Goal: Task Accomplishment & Management: Manage account settings

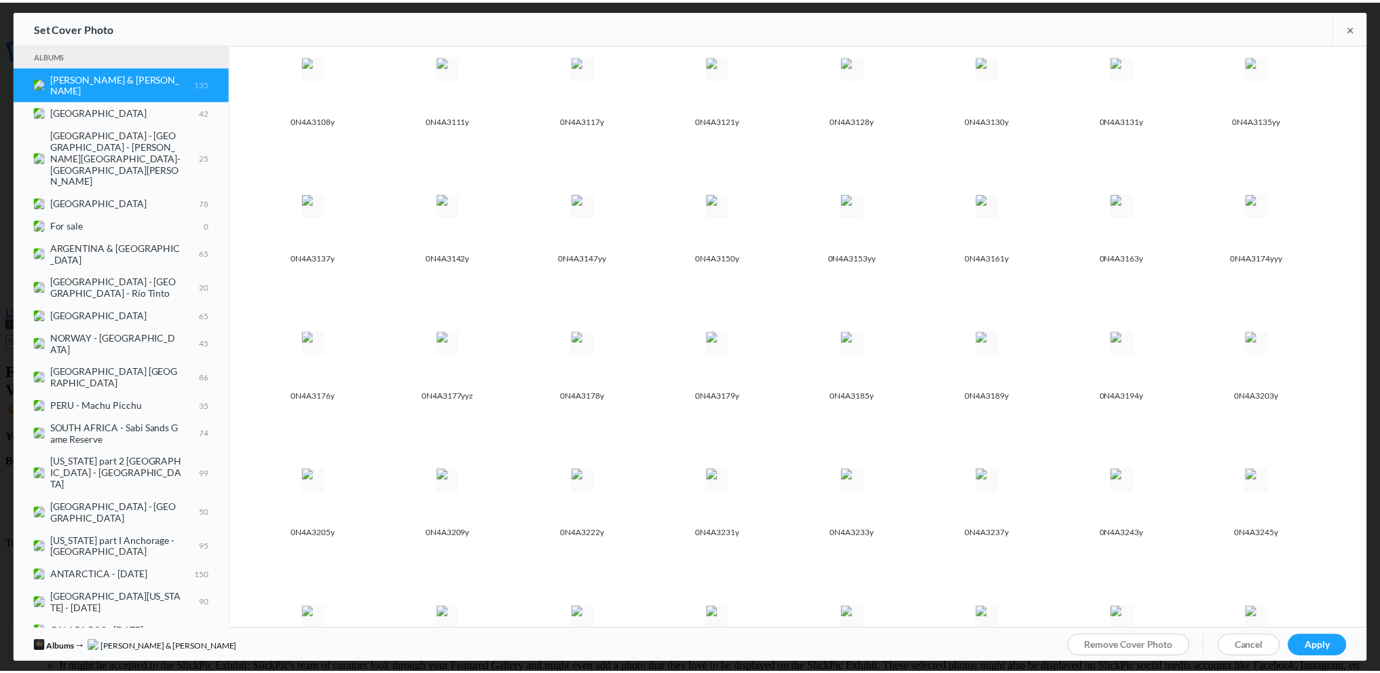
scroll to position [611, 0]
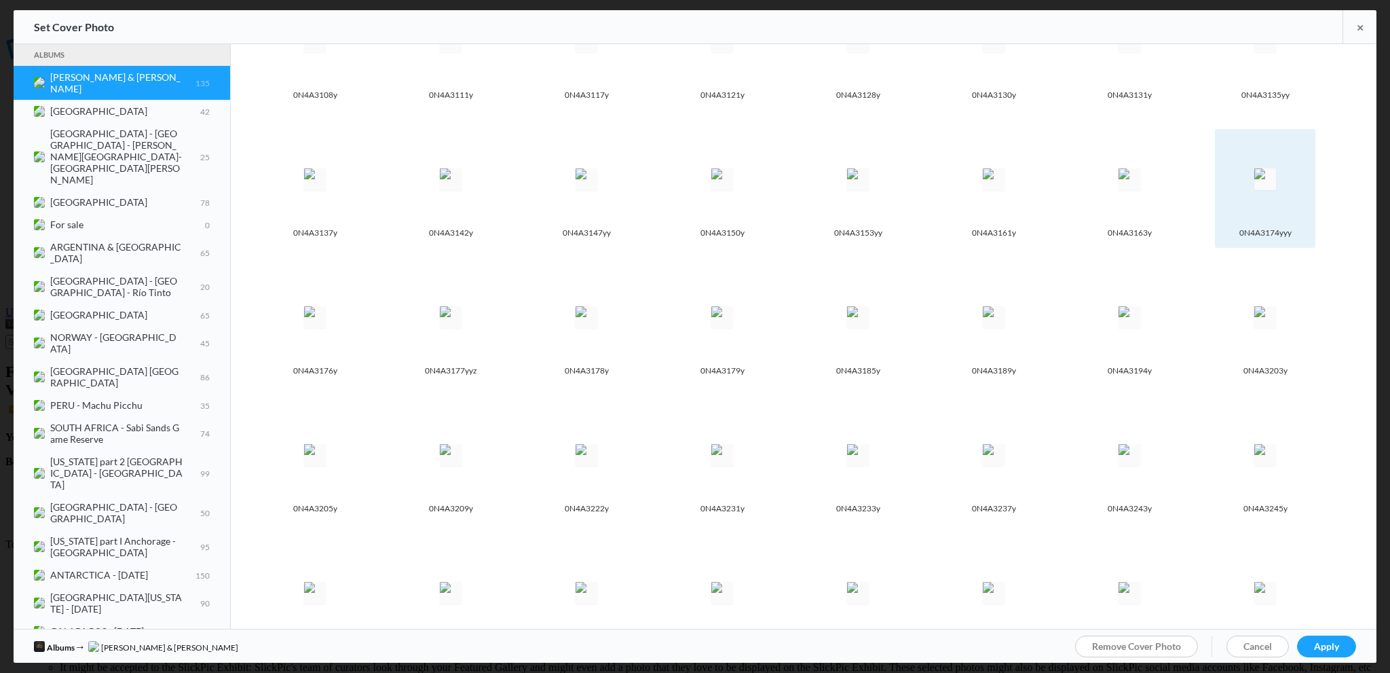
click at [1254, 190] on img at bounding box center [1265, 179] width 22 height 22
click at [1339, 643] on span "Apply" at bounding box center [1326, 646] width 25 height 12
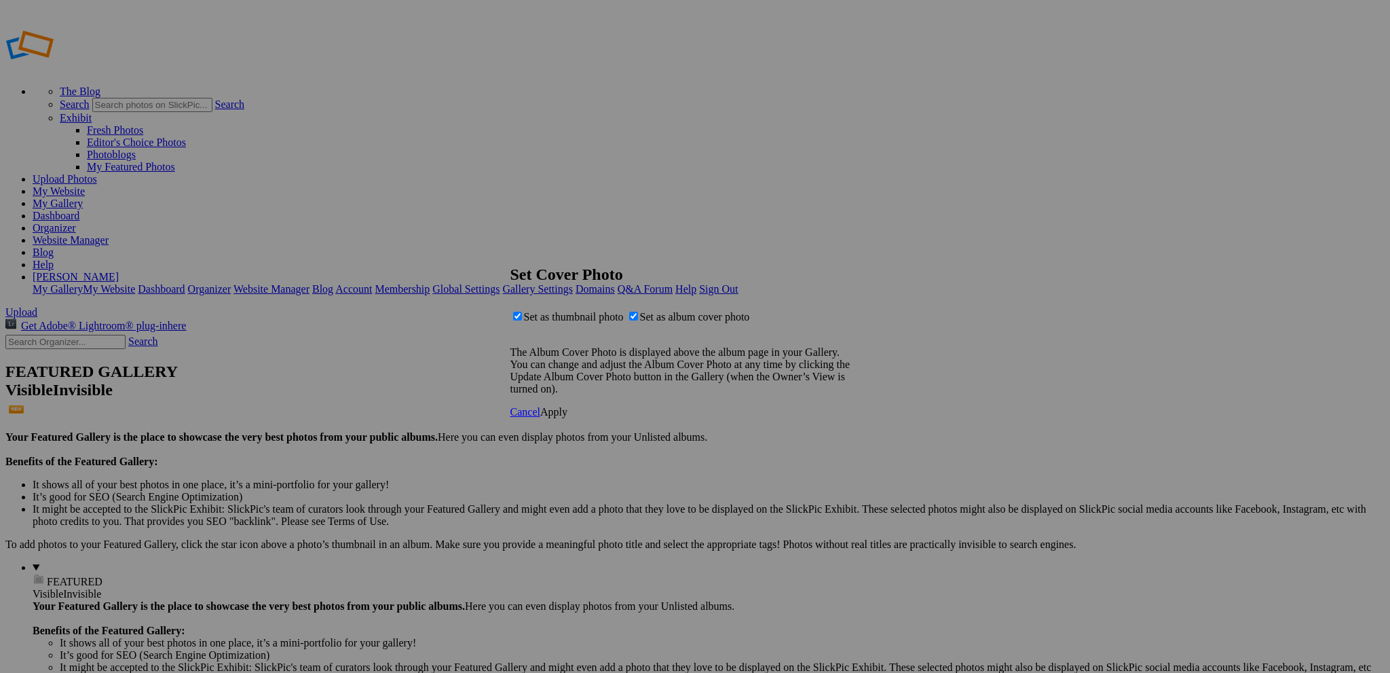
click at [567, 417] on span "Apply" at bounding box center [553, 412] width 27 height 12
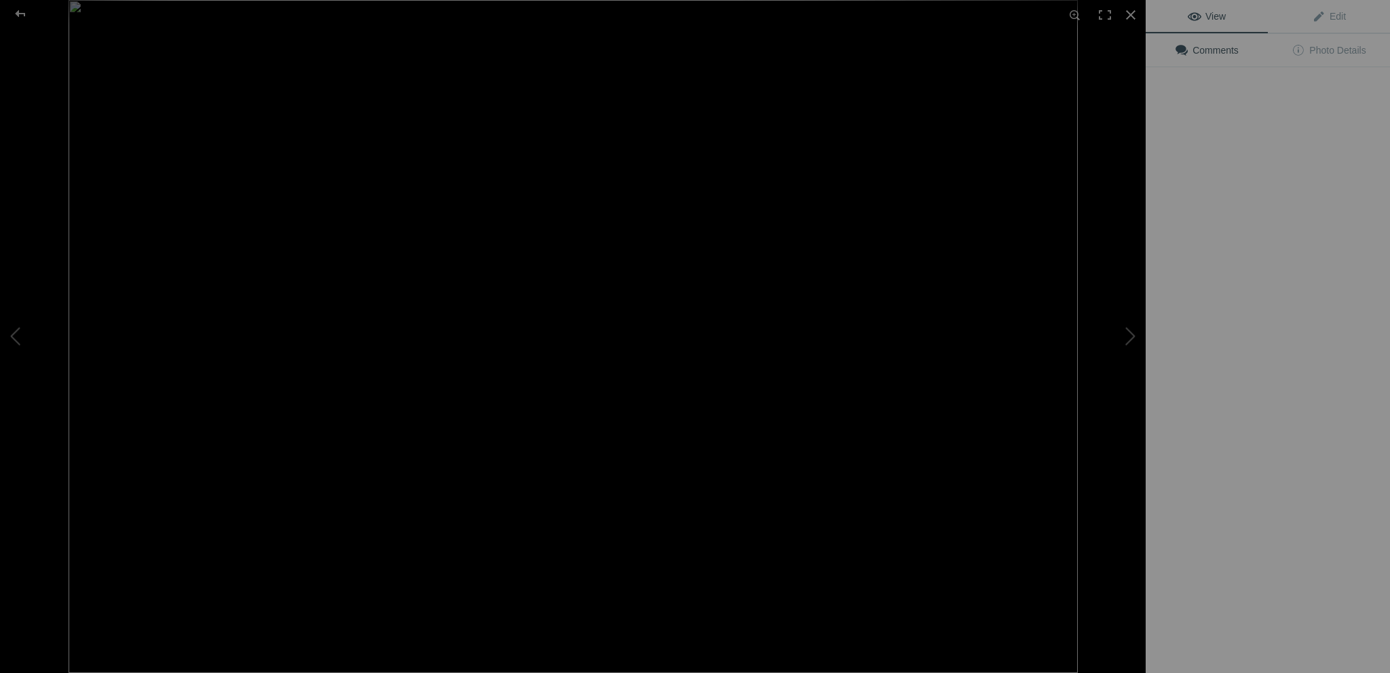
click at [758, 365] on img at bounding box center [573, 336] width 1009 height 673
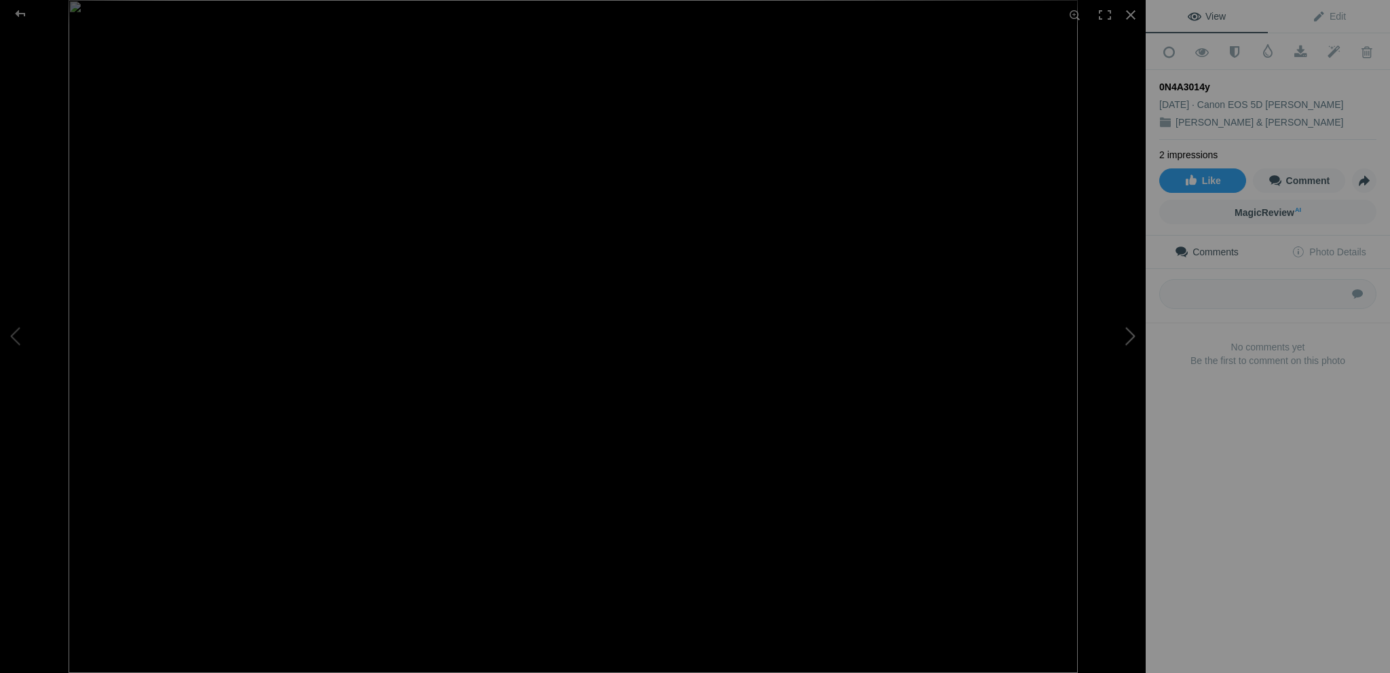
click at [1130, 335] on button at bounding box center [1095, 336] width 102 height 242
click at [17, 328] on button at bounding box center [51, 336] width 102 height 242
click at [1134, 333] on button at bounding box center [1095, 336] width 102 height 242
click at [1136, 13] on div at bounding box center [1131, 15] width 30 height 30
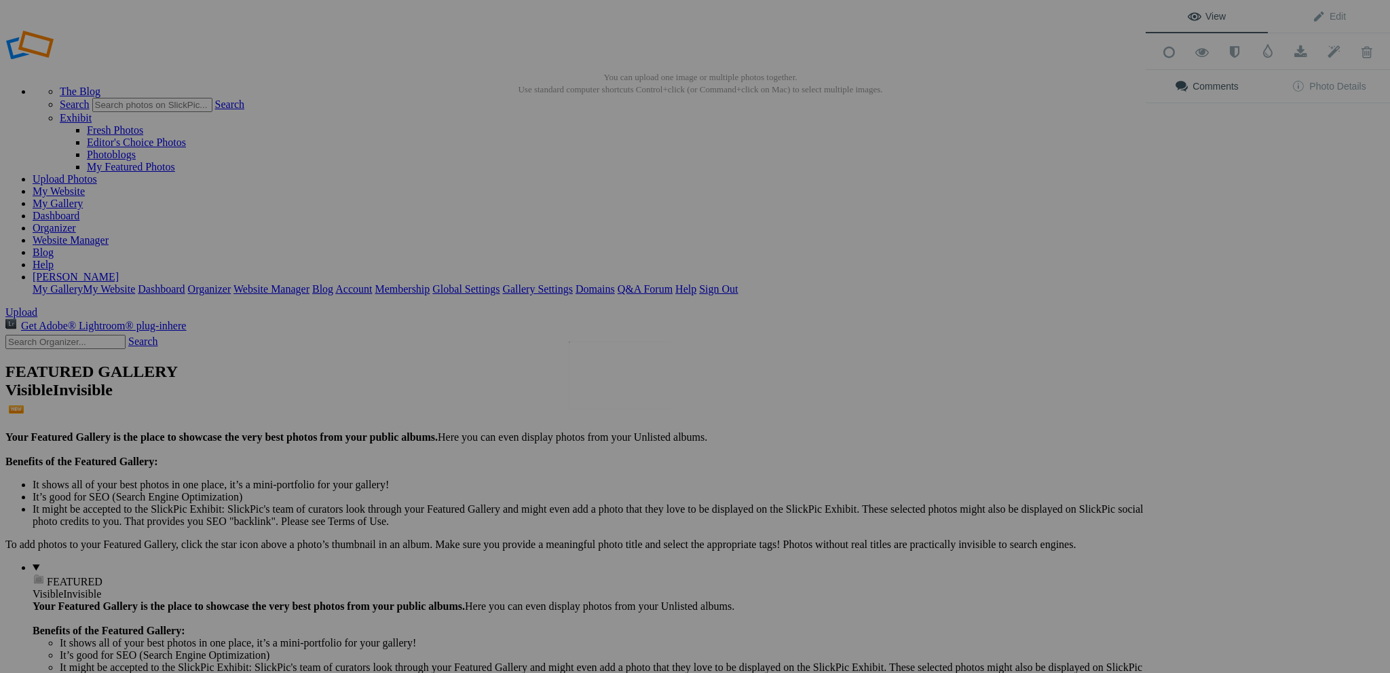
click at [614, 373] on img at bounding box center [620, 375] width 102 height 68
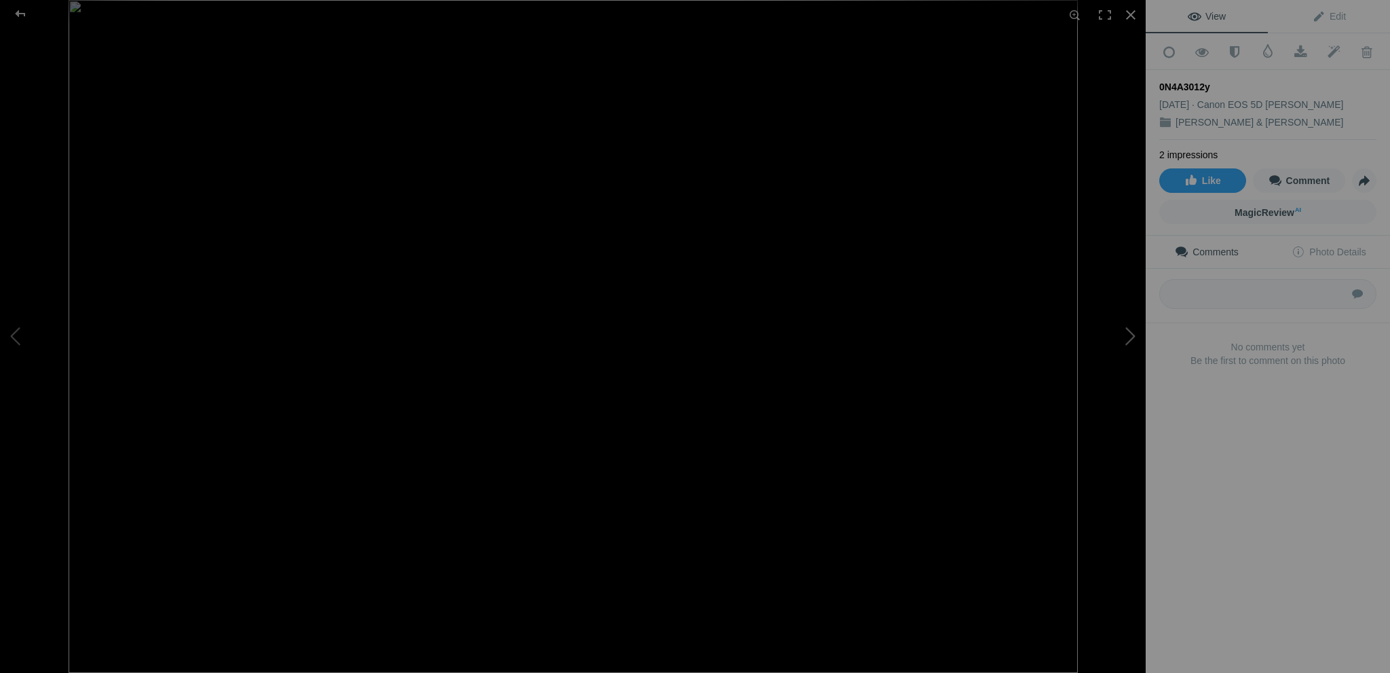
click at [1130, 335] on button at bounding box center [1095, 336] width 102 height 242
click at [1136, 18] on div at bounding box center [1131, 15] width 30 height 30
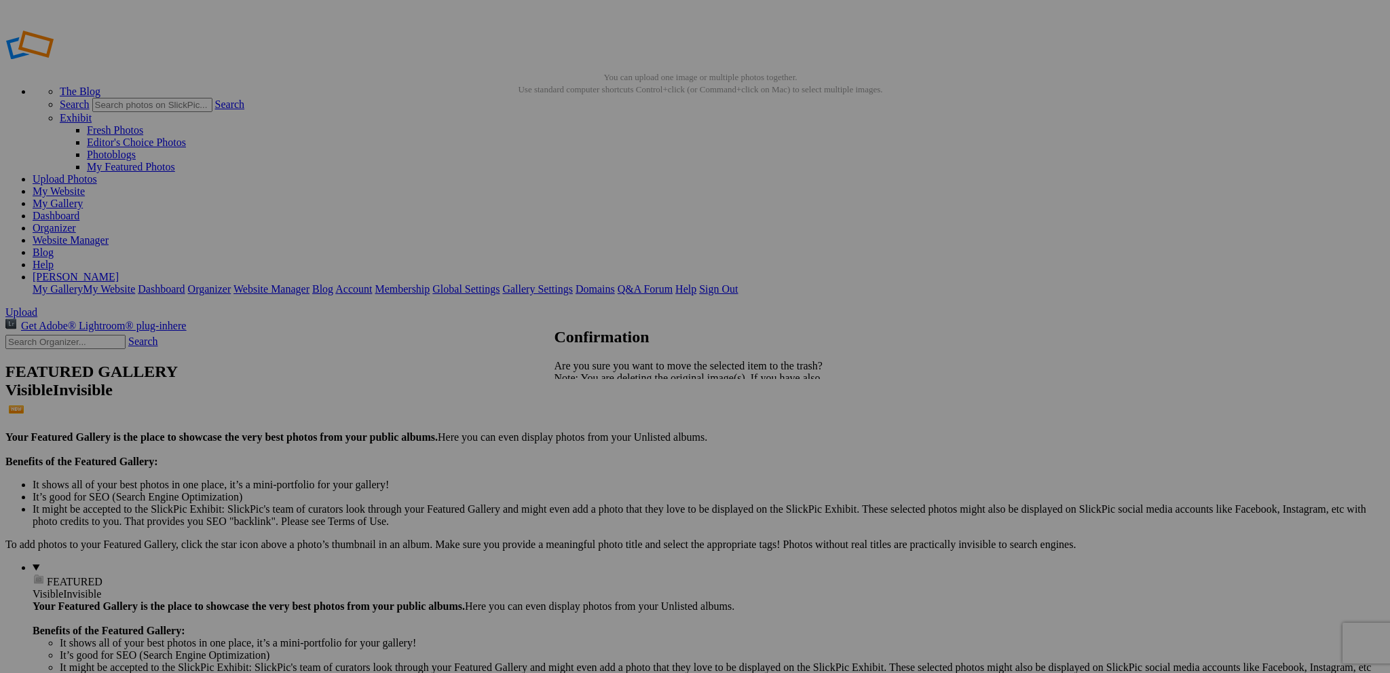
click at [600, 426] on span "Yes" at bounding box center [592, 426] width 16 height 12
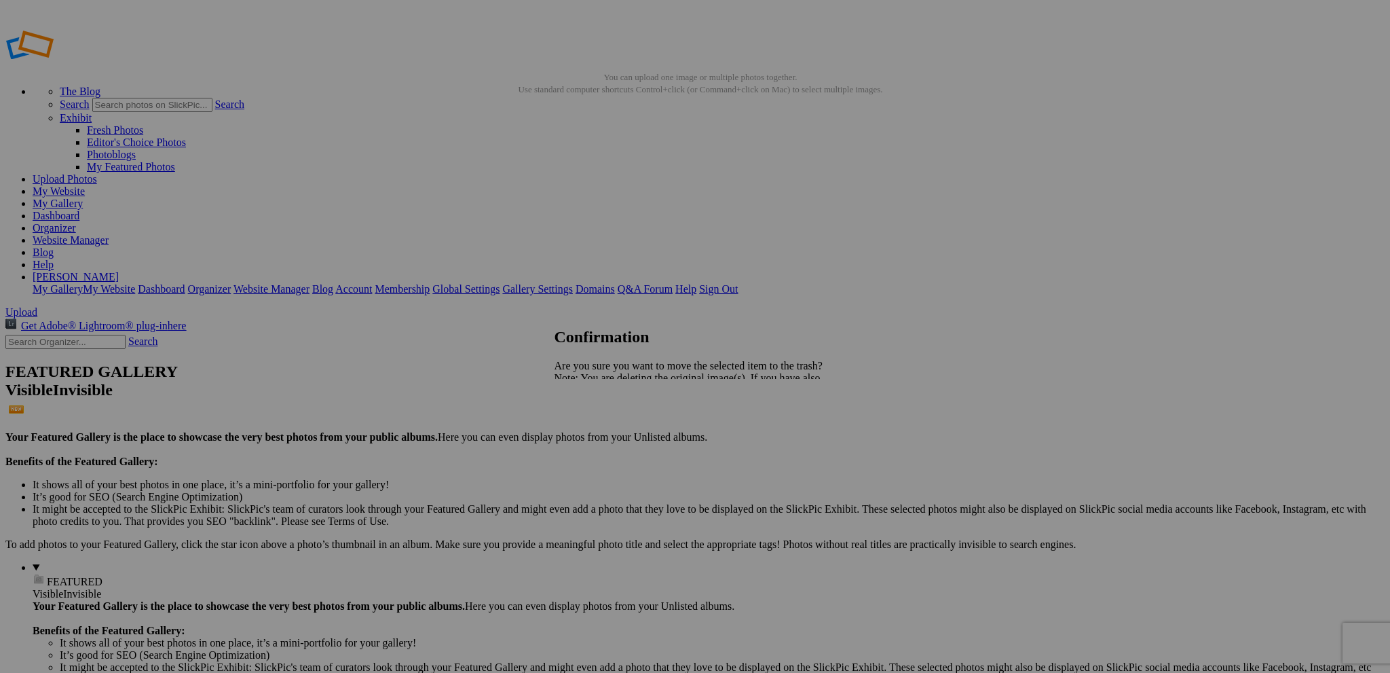
click at [600, 422] on span "Yes" at bounding box center [592, 426] width 16 height 12
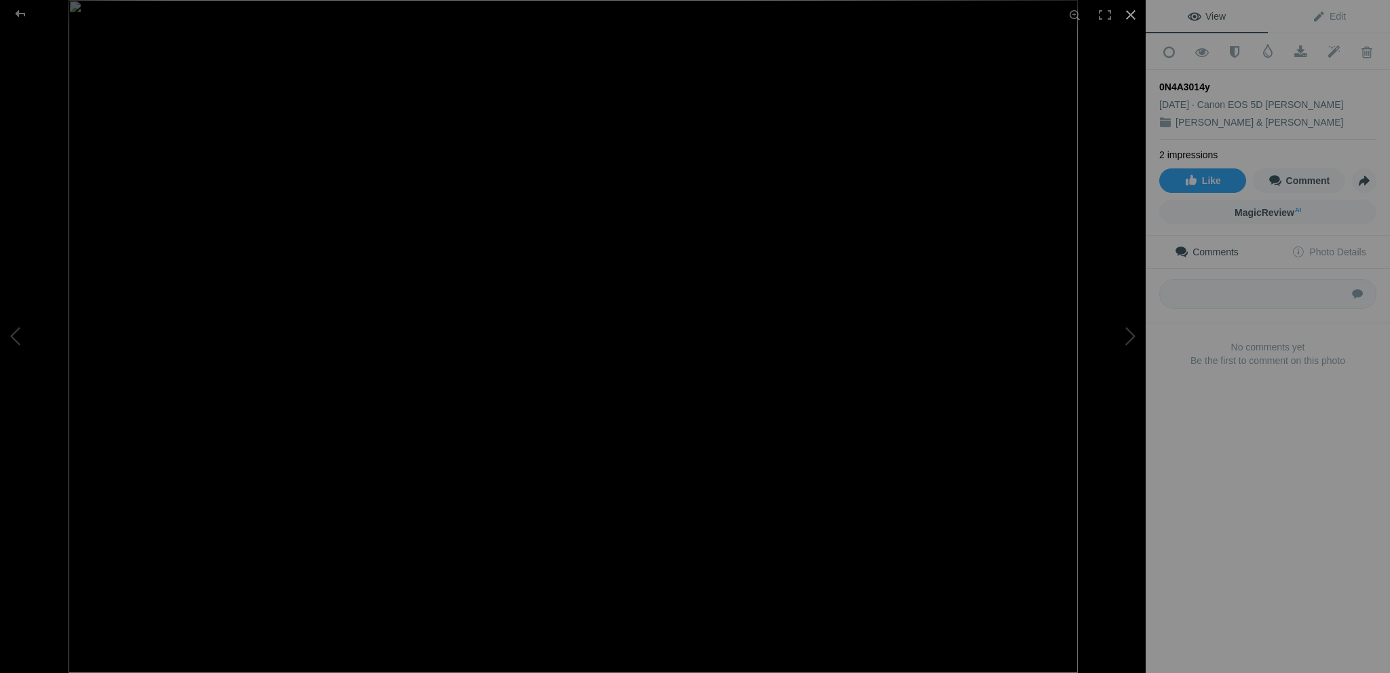
click at [1134, 7] on div at bounding box center [1131, 15] width 30 height 30
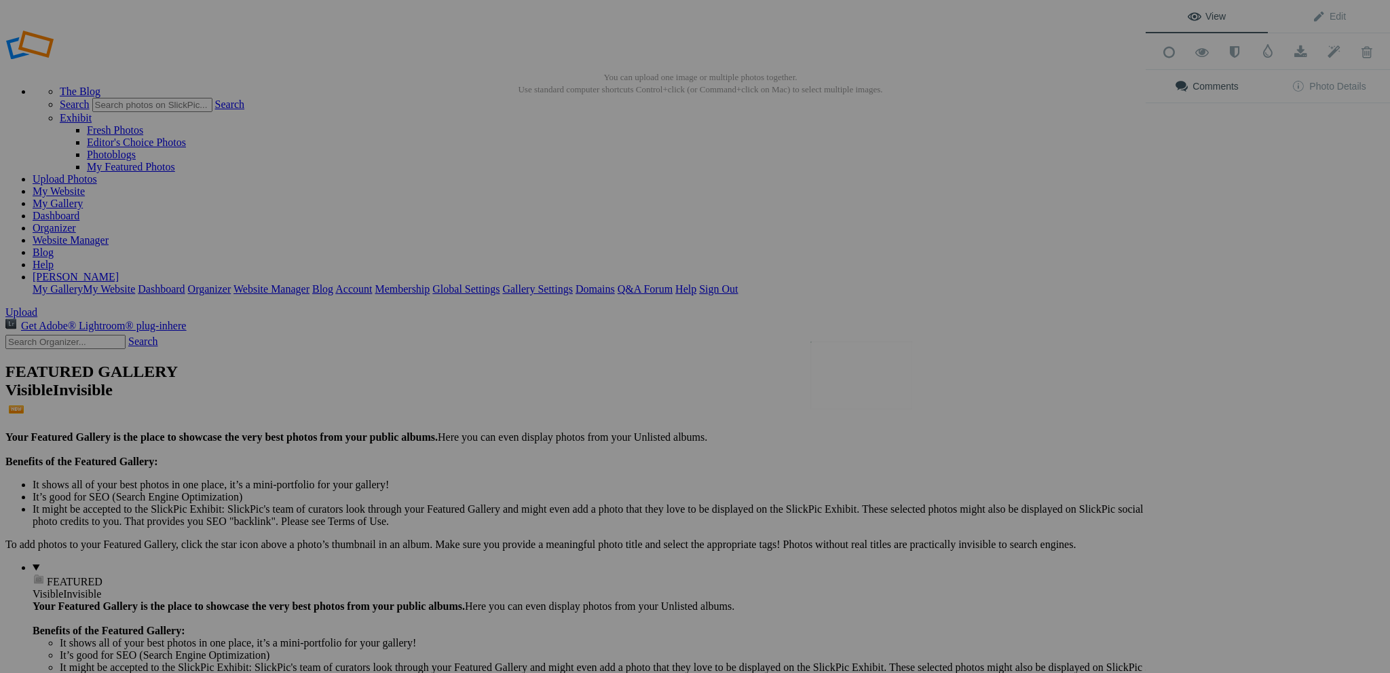
click at [886, 375] on img at bounding box center [862, 375] width 102 height 68
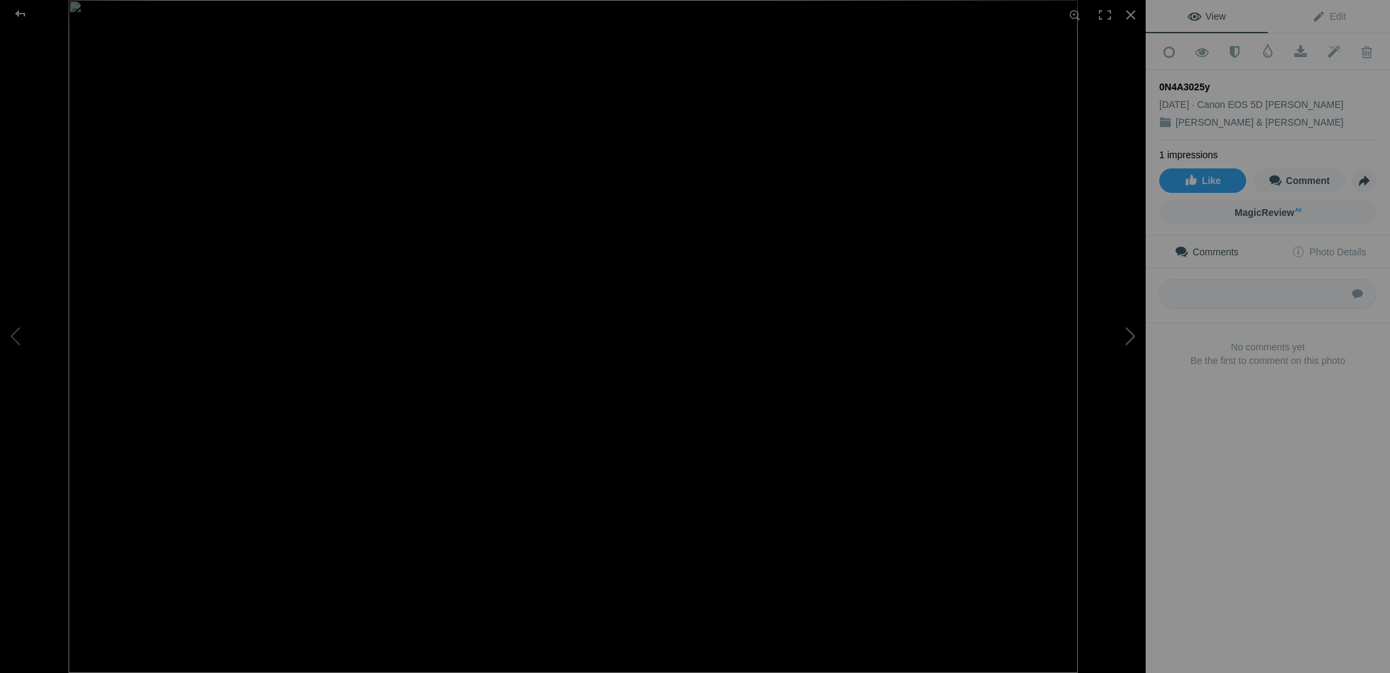
click at [1127, 331] on button at bounding box center [1095, 336] width 102 height 242
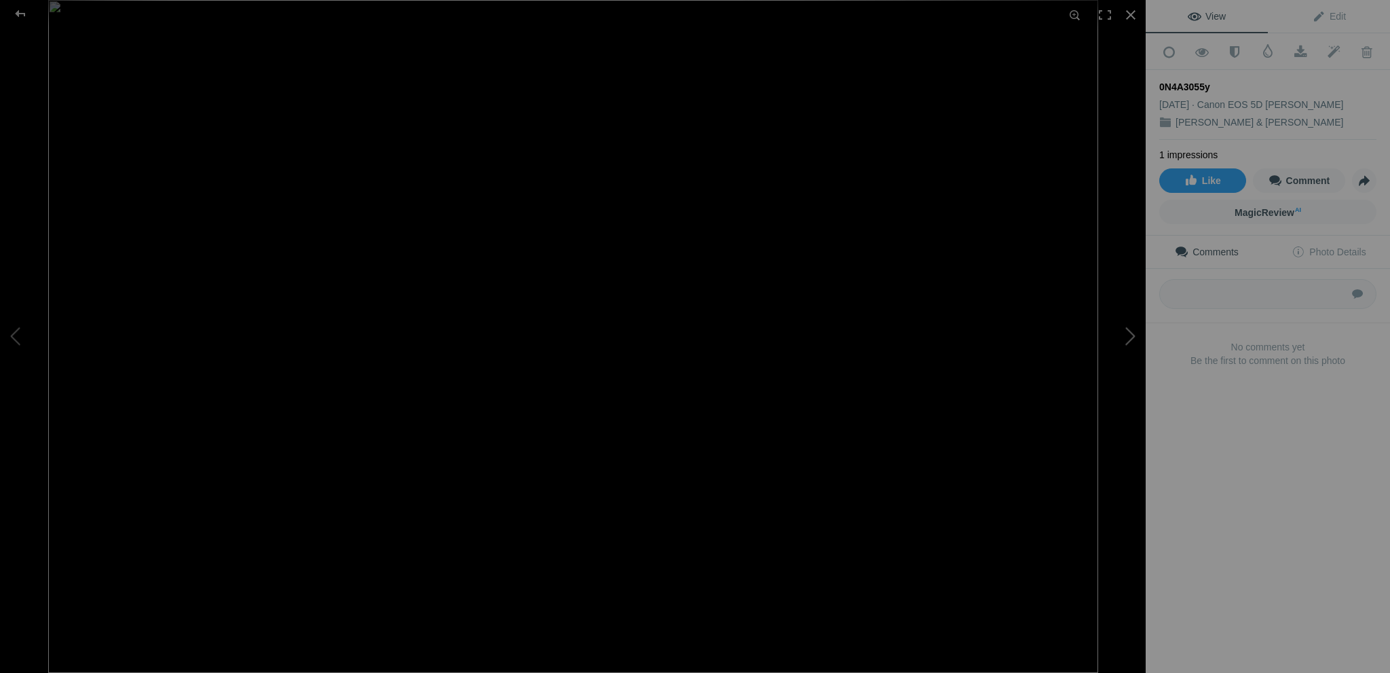
click at [1127, 331] on button at bounding box center [1095, 336] width 102 height 242
click at [592, 288] on img at bounding box center [573, 336] width 1032 height 673
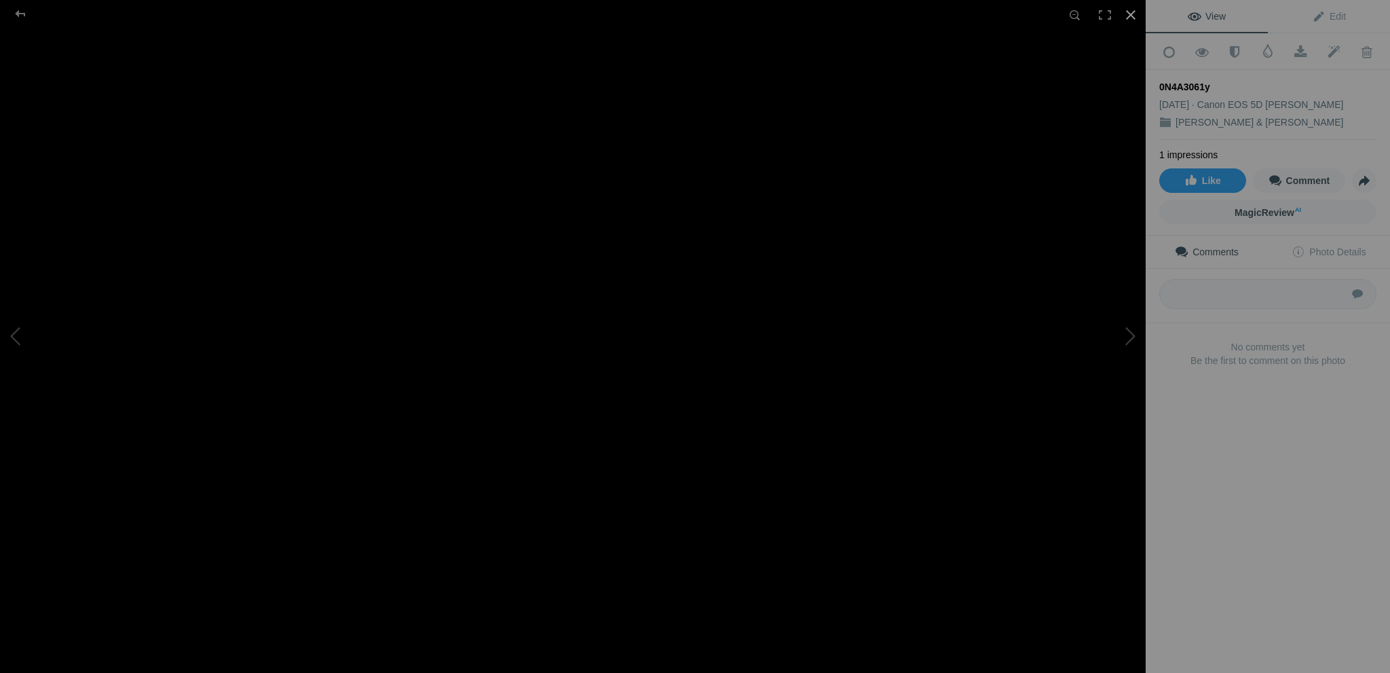
click at [1133, 17] on div at bounding box center [1131, 15] width 30 height 30
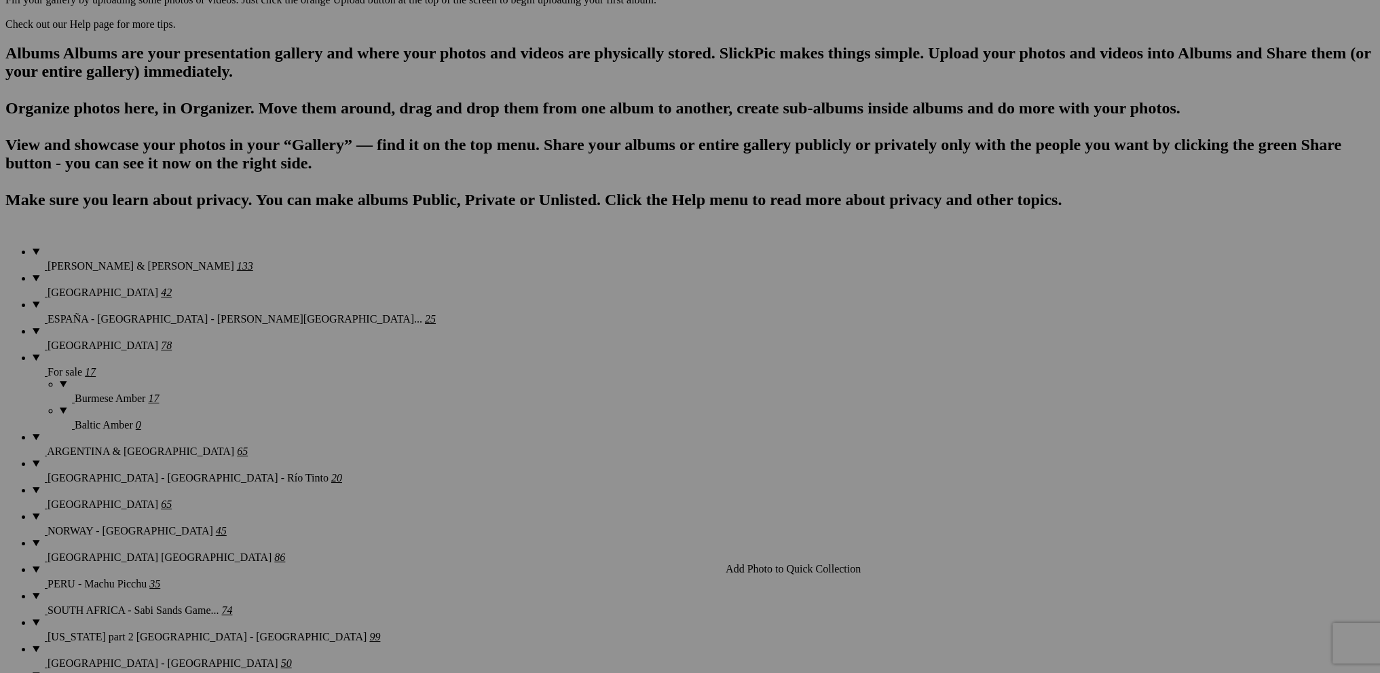
scroll to position [950, 0]
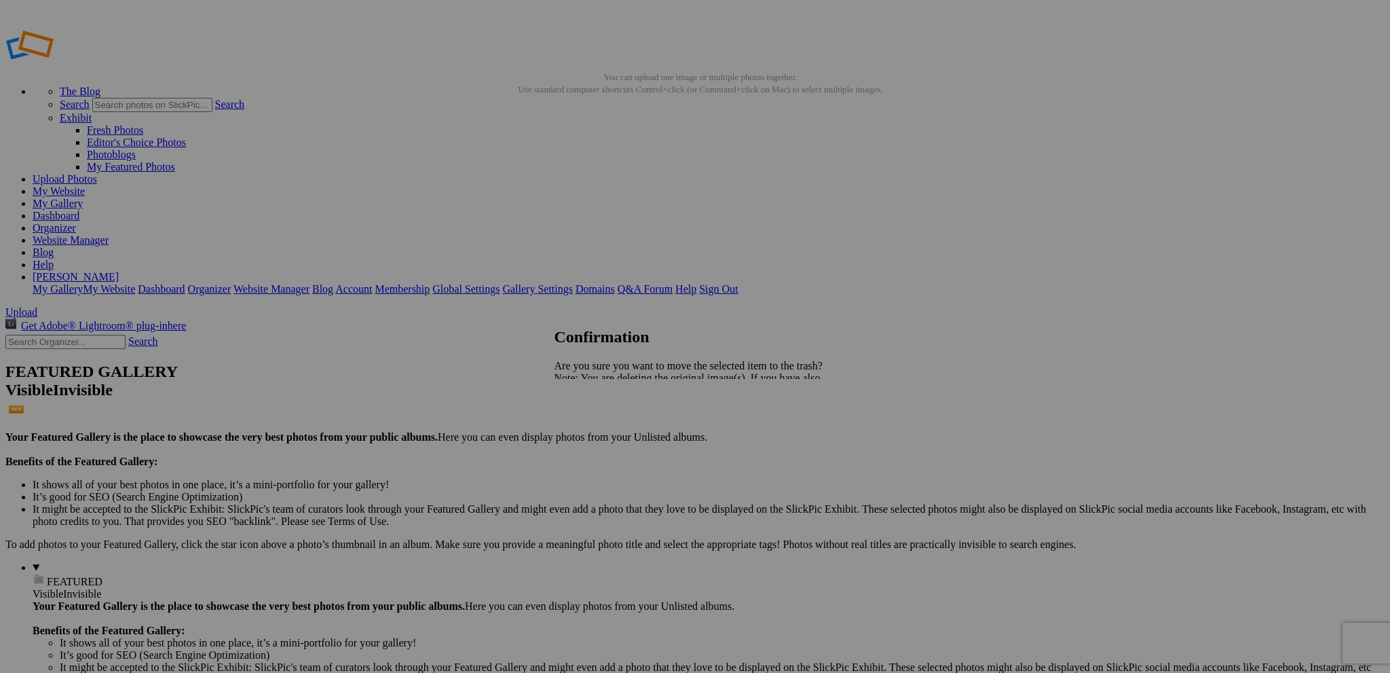
click at [600, 424] on span "Yes" at bounding box center [592, 426] width 16 height 12
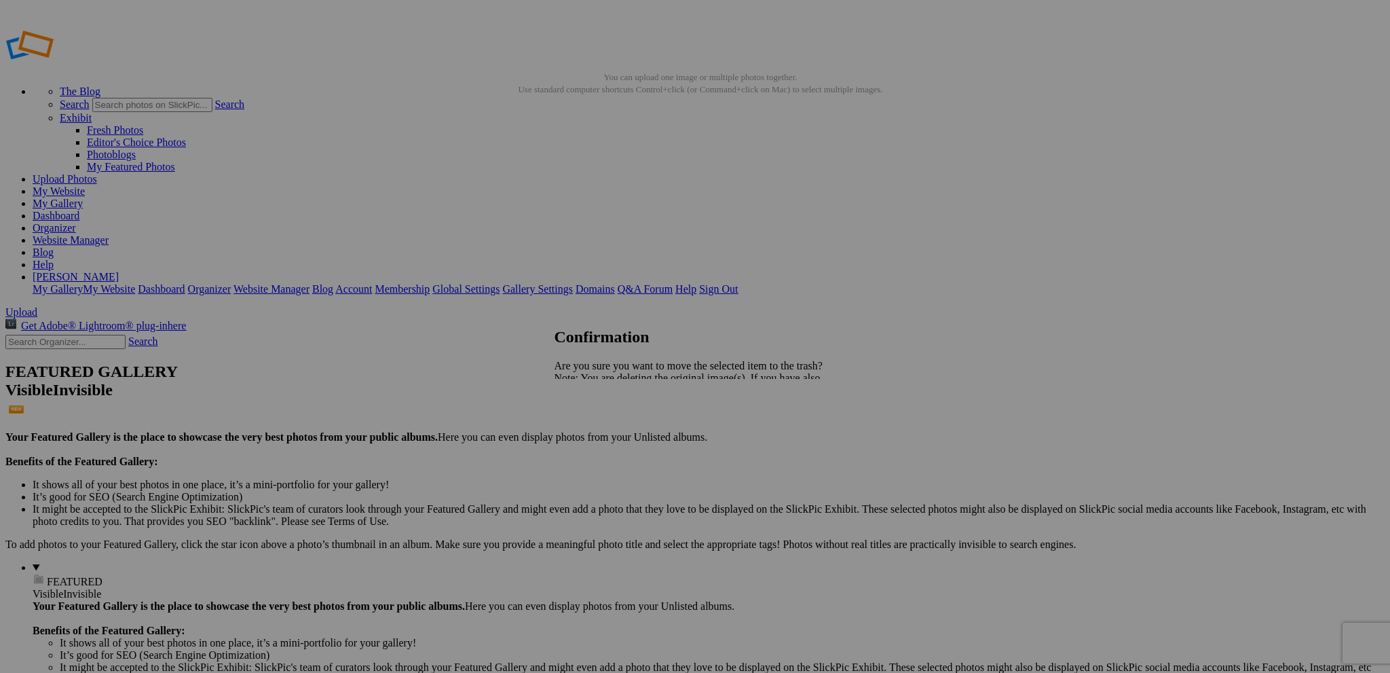
click at [600, 426] on span "Yes" at bounding box center [592, 426] width 16 height 12
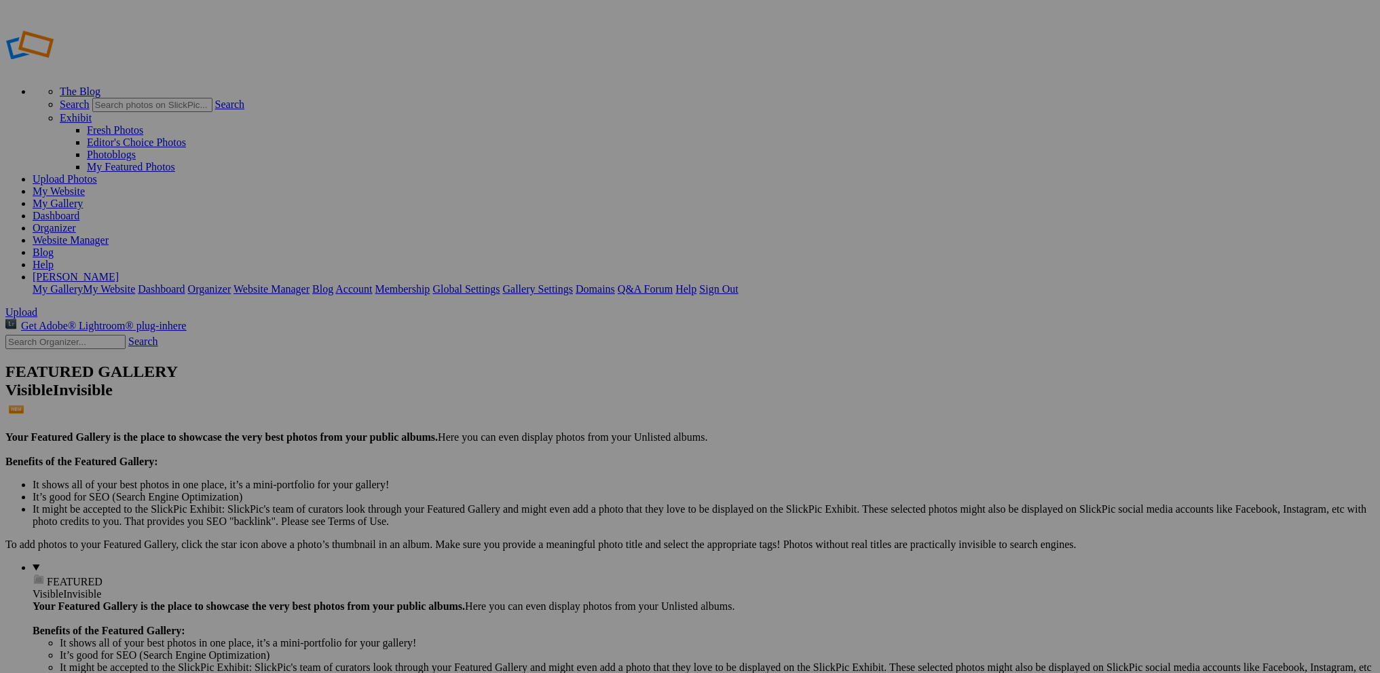
click at [109, 234] on link "Website Manager" at bounding box center [71, 240] width 76 height 12
